Goal: Task Accomplishment & Management: Complete application form

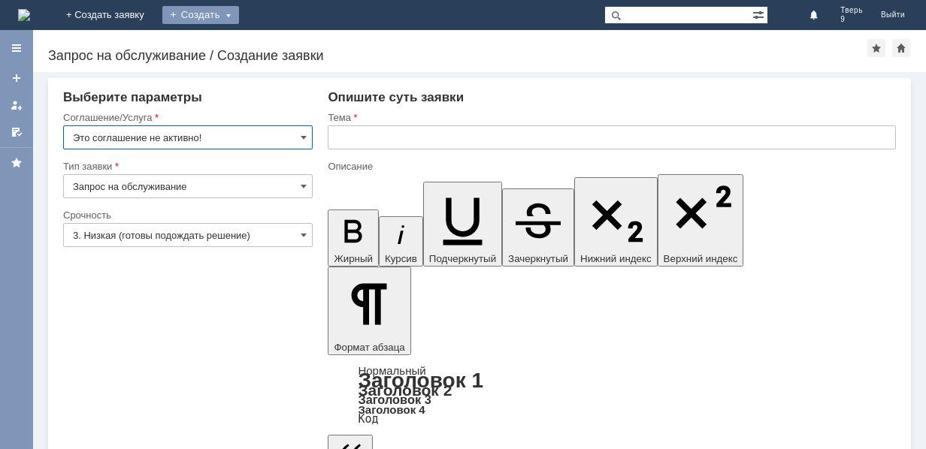
click at [239, 13] on div "Создать" at bounding box center [200, 15] width 77 height 18
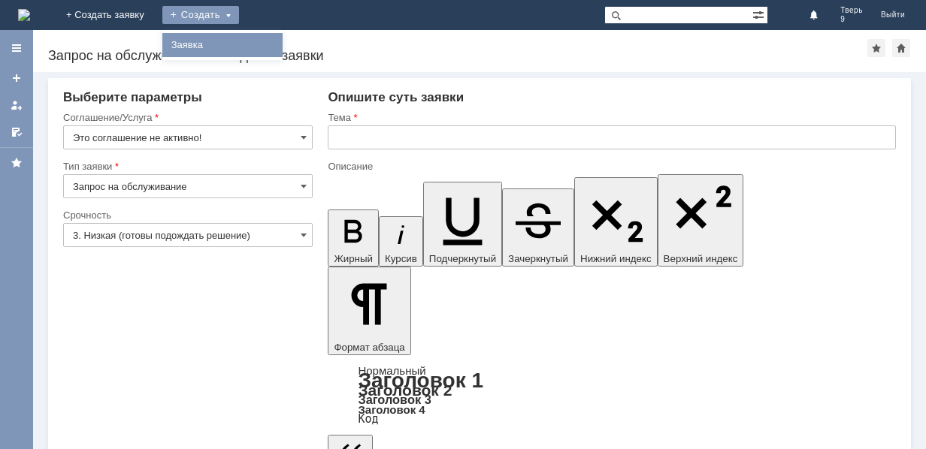
click at [280, 47] on link "Заявка" at bounding box center [222, 45] width 114 height 18
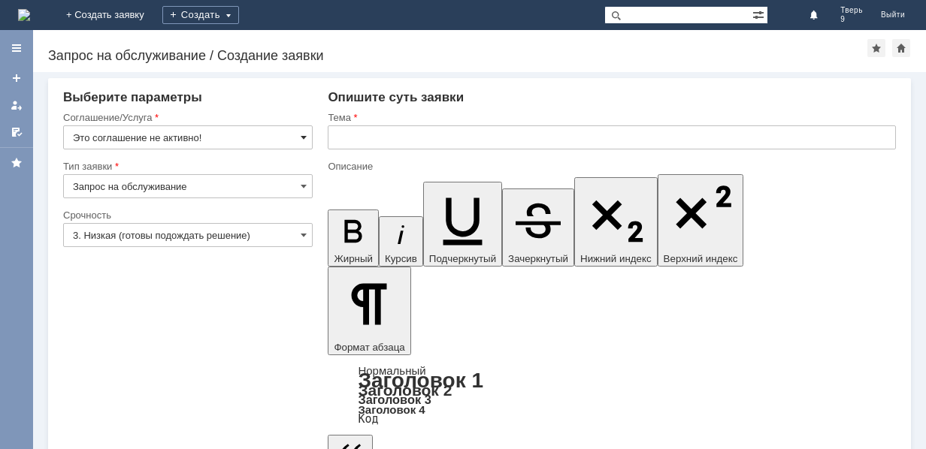
click at [304, 135] on span at bounding box center [304, 138] width 6 height 12
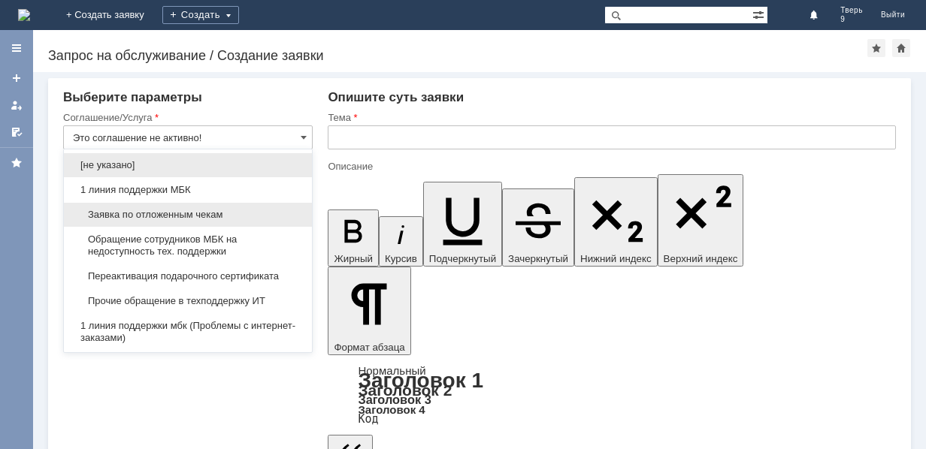
click at [207, 213] on span "Заявка по отложенным чекам" at bounding box center [188, 215] width 230 height 12
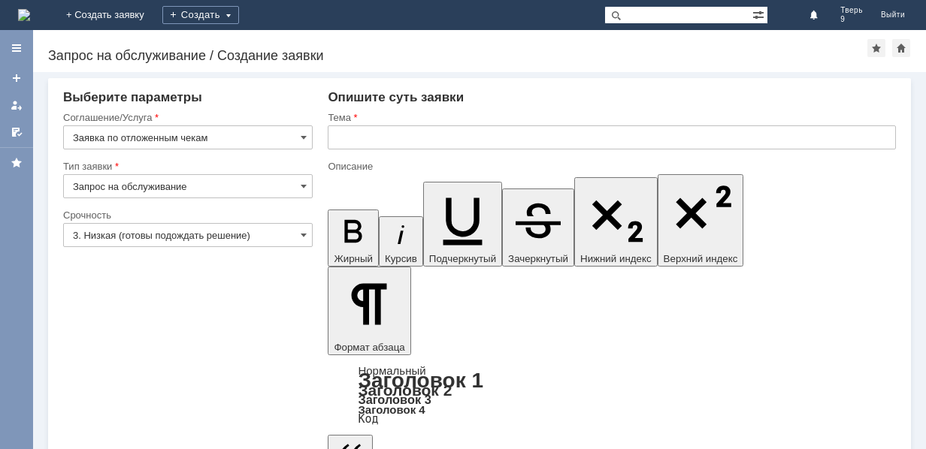
type input "Заявка по отложенным чекам"
click at [339, 141] on input "text" at bounding box center [612, 138] width 568 height 24
type input "оч"
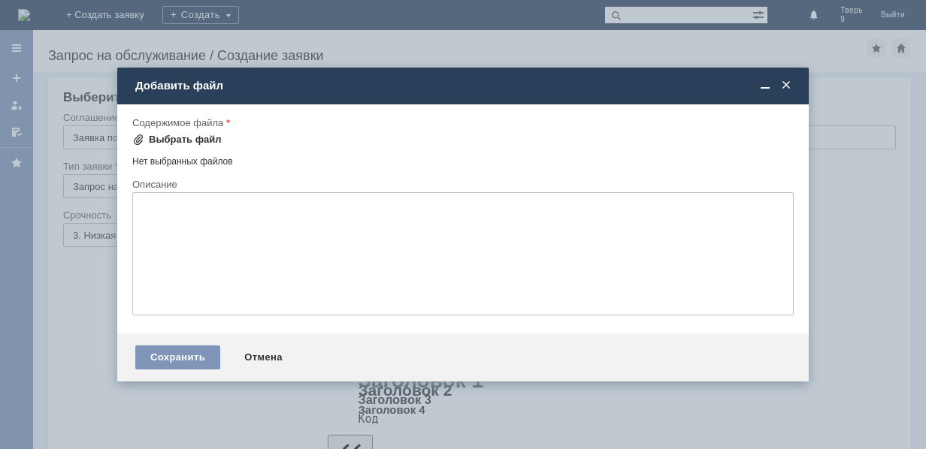
click at [206, 132] on div "Выбрать файл" at bounding box center [176, 140] width 89 height 18
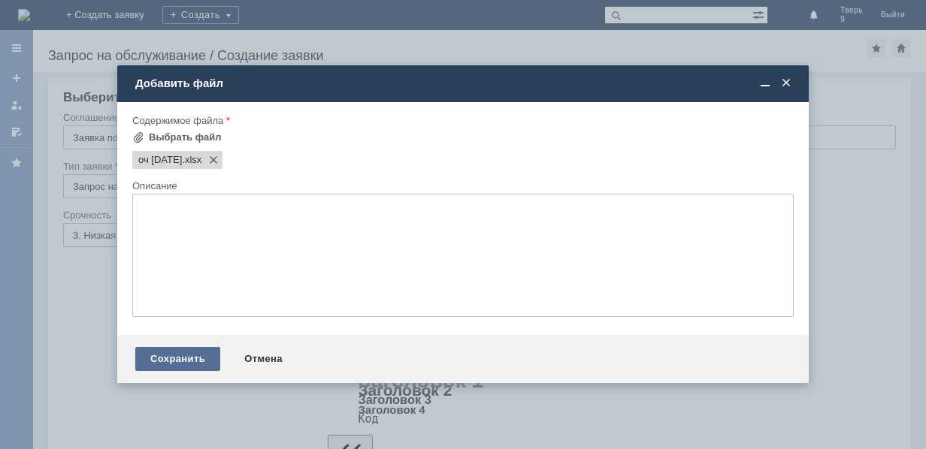
click at [168, 360] on div "Сохранить" at bounding box center [177, 359] width 85 height 24
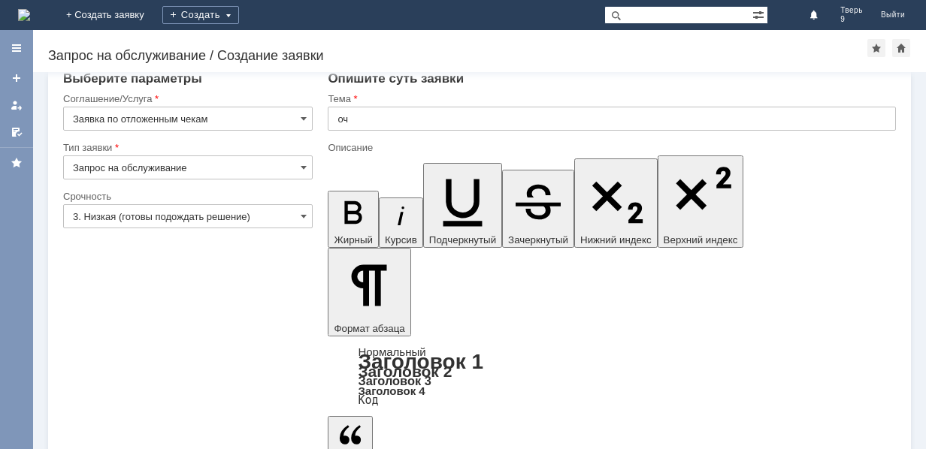
scroll to position [28, 0]
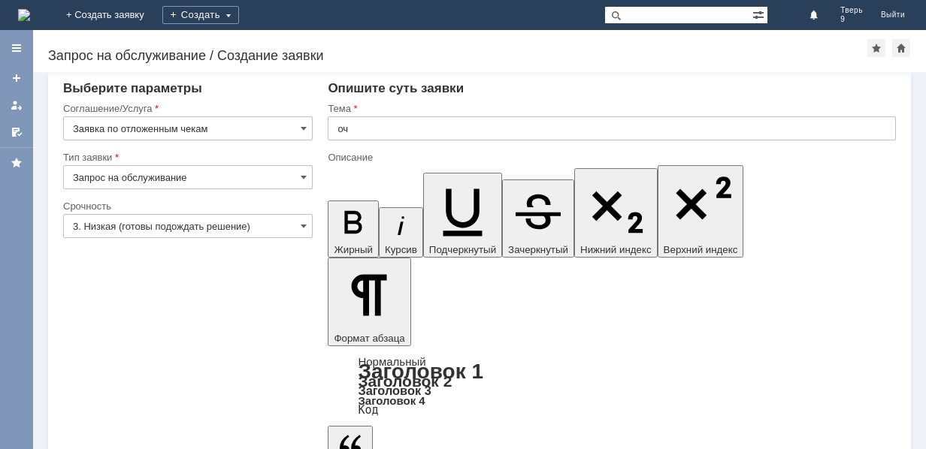
scroll to position [0, 0]
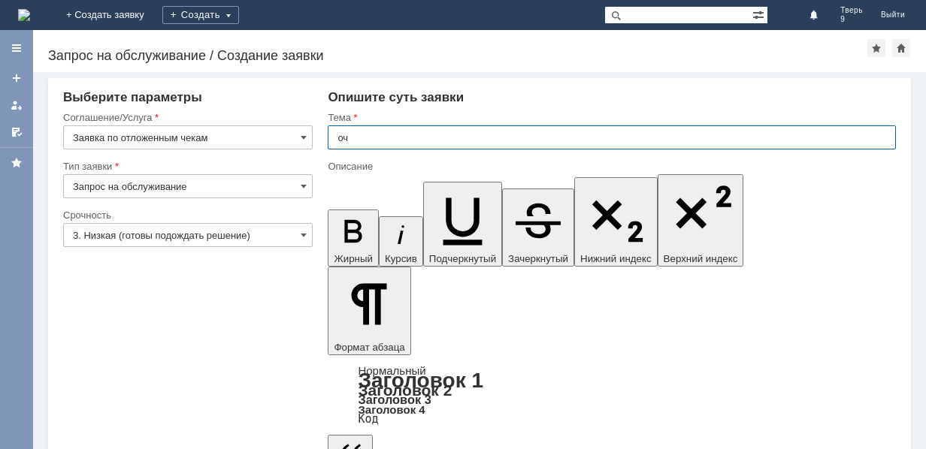
click at [357, 134] on input "оч" at bounding box center [612, 138] width 568 height 24
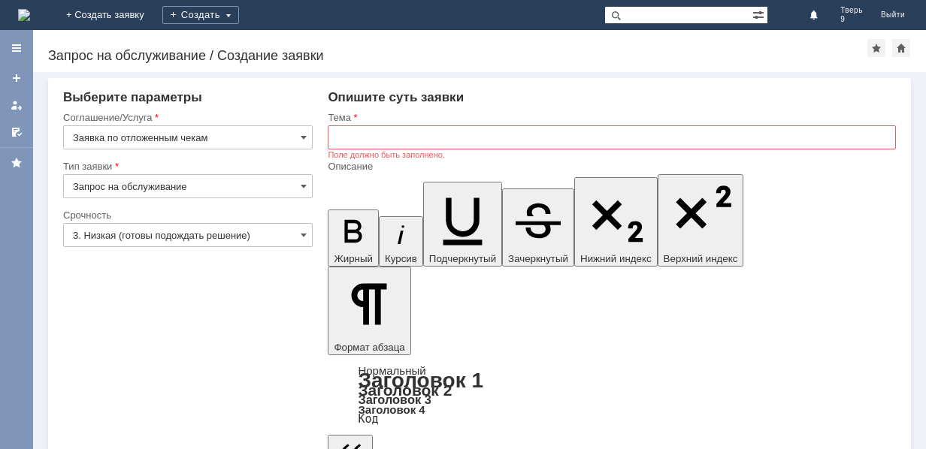
drag, startPoint x: 426, startPoint y: 3844, endPoint x: 292, endPoint y: 3818, distance: 137.1
click at [301, 140] on span at bounding box center [304, 138] width 6 height 12
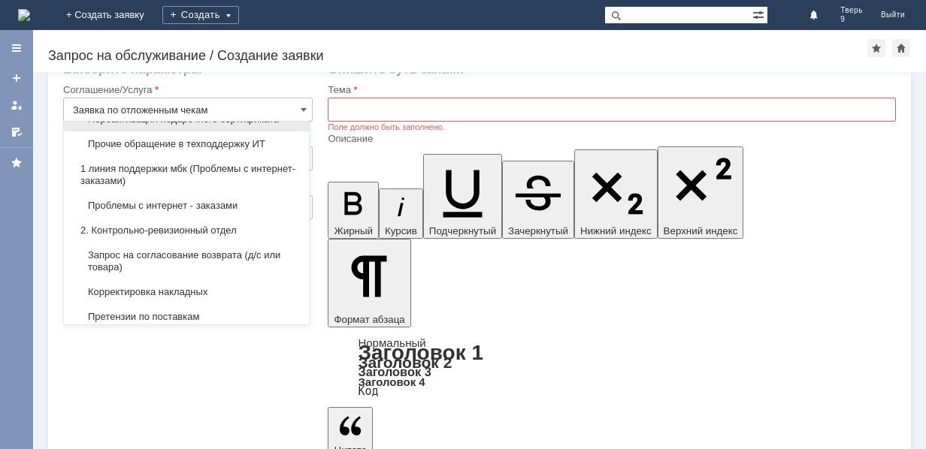
scroll to position [150, 0]
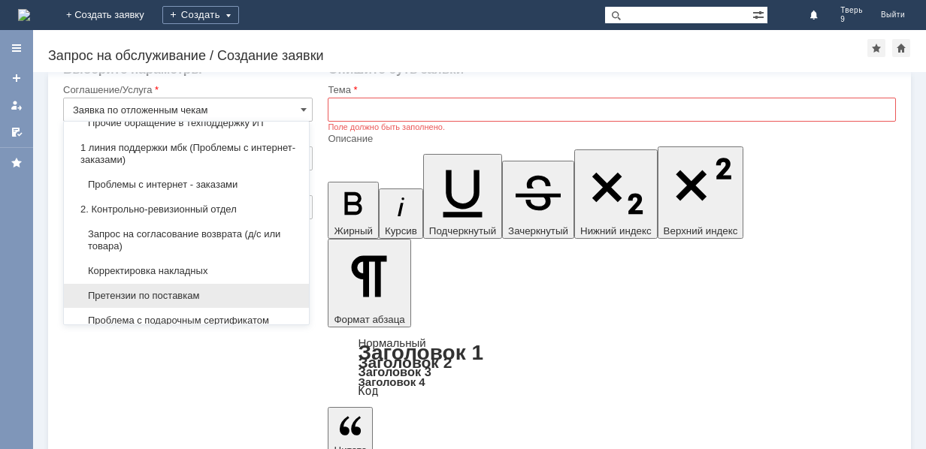
click at [218, 291] on span "Претензии по поставкам" at bounding box center [186, 296] width 227 height 12
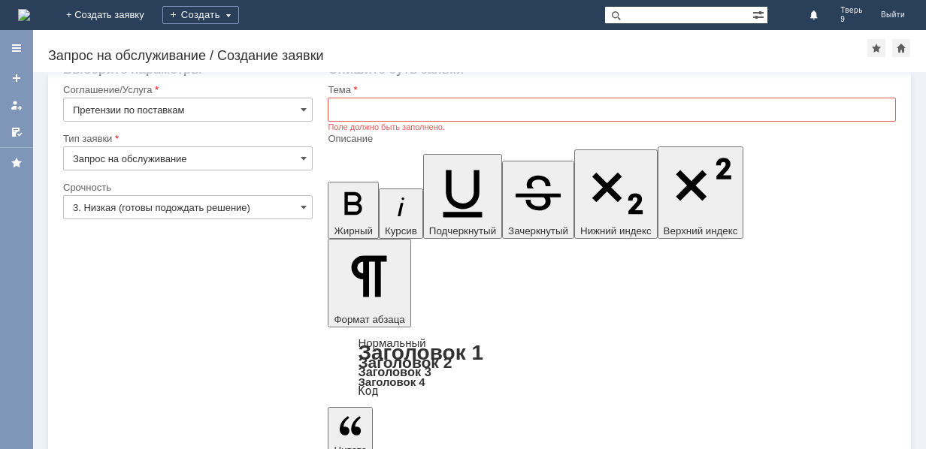
type input "Претензии по поставкам"
